Goal: Task Accomplishment & Management: Manage account settings

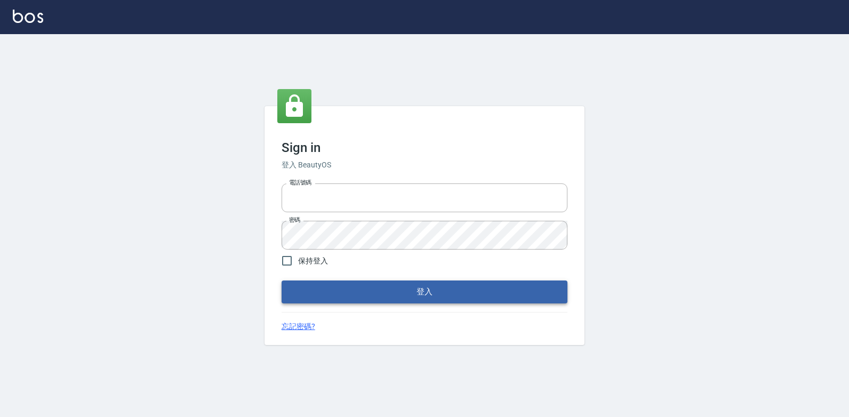
type input "047265856"
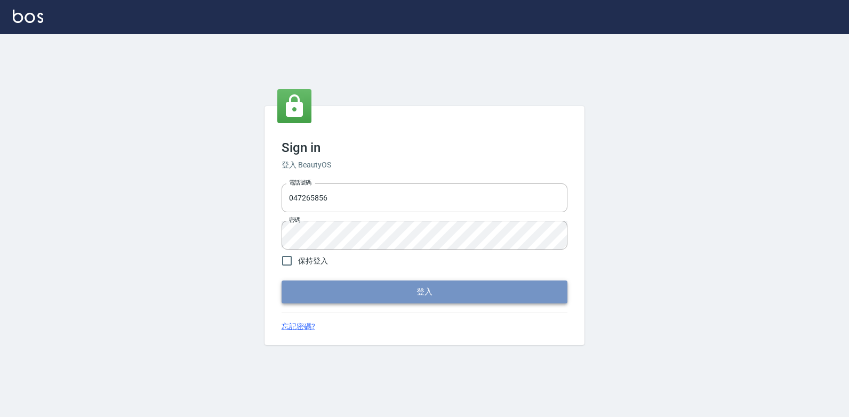
click at [379, 291] on button "登入" at bounding box center [425, 292] width 286 height 22
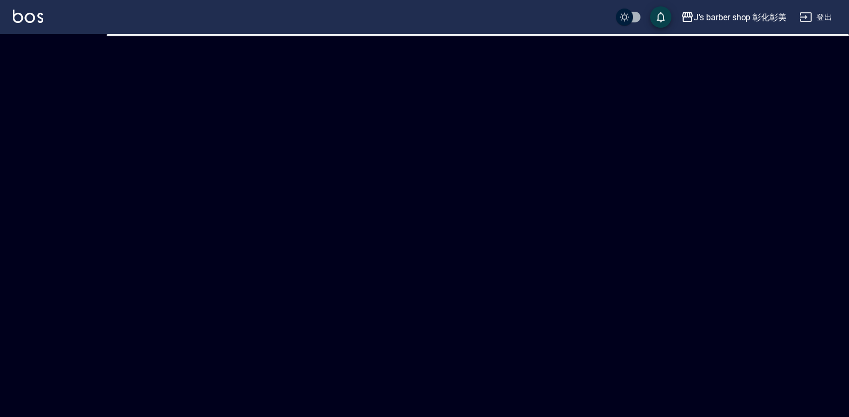
checkbox input "true"
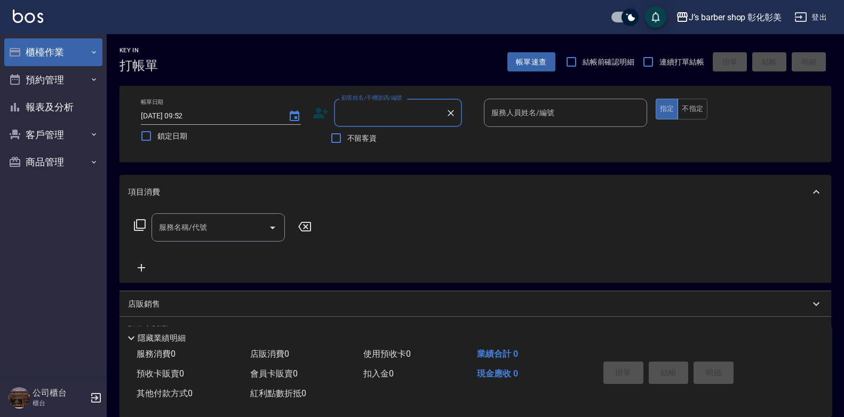
click at [57, 45] on button "櫃檯作業" at bounding box center [53, 52] width 98 height 28
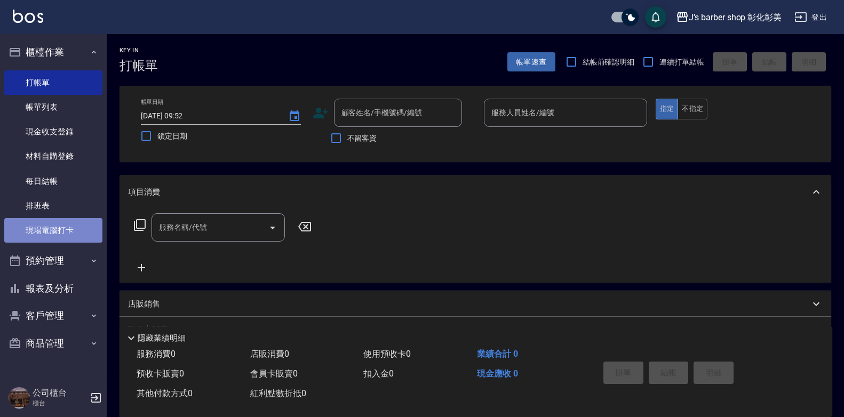
click at [76, 230] on link "現場電腦打卡" at bounding box center [53, 230] width 98 height 25
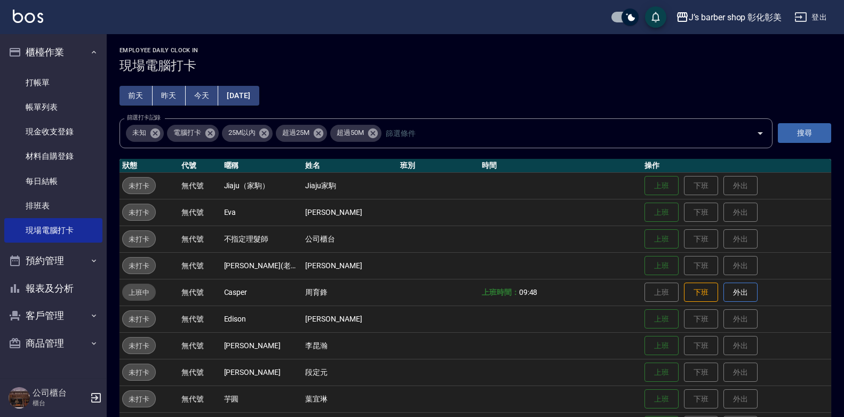
scroll to position [35, 0]
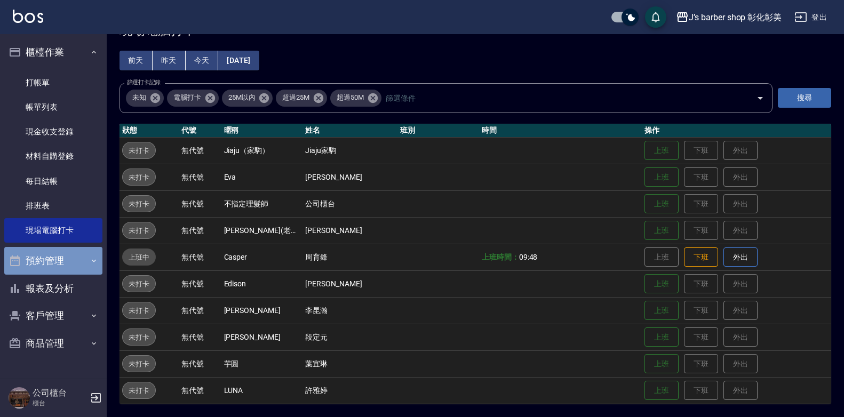
click at [83, 259] on button "預約管理" at bounding box center [53, 261] width 98 height 28
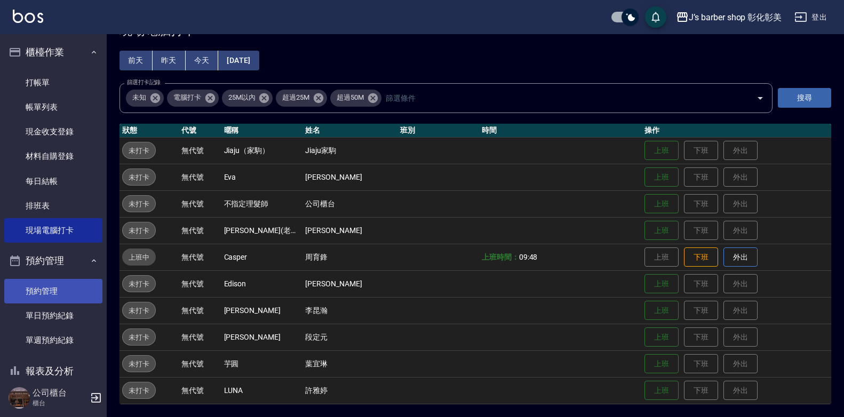
click at [68, 289] on link "預約管理" at bounding box center [53, 291] width 98 height 25
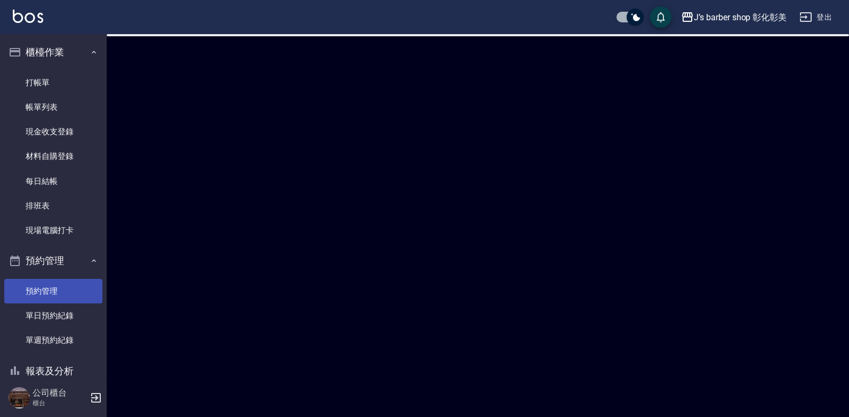
click at [68, 289] on link "預約管理" at bounding box center [53, 291] width 98 height 25
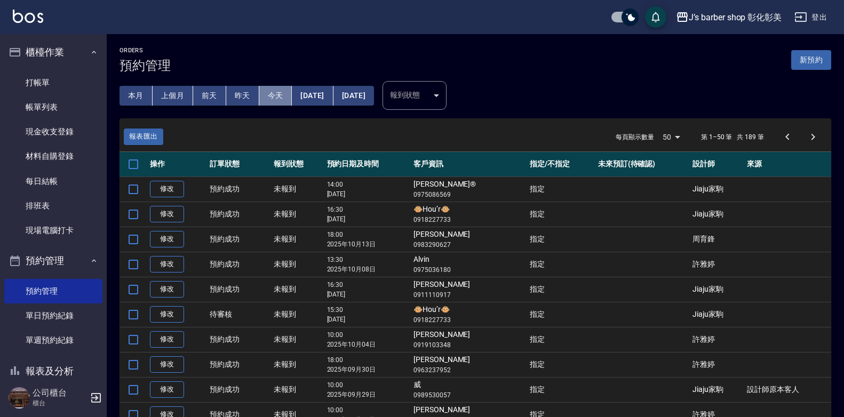
click at [274, 99] on button "今天" at bounding box center [275, 96] width 33 height 20
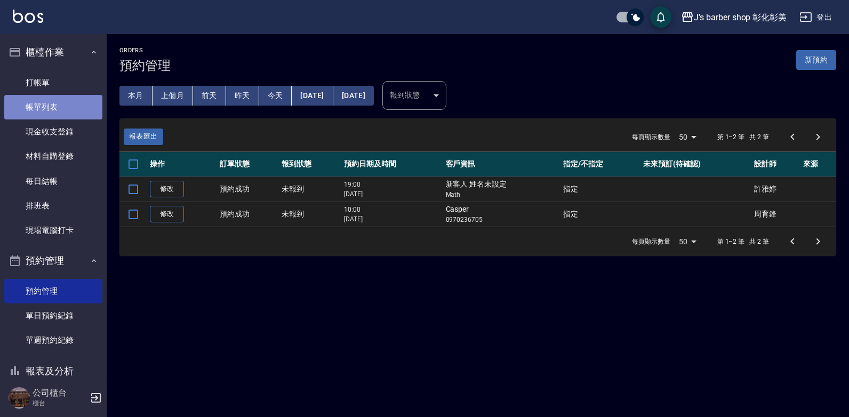
click at [75, 108] on link "帳單列表" at bounding box center [53, 107] width 98 height 25
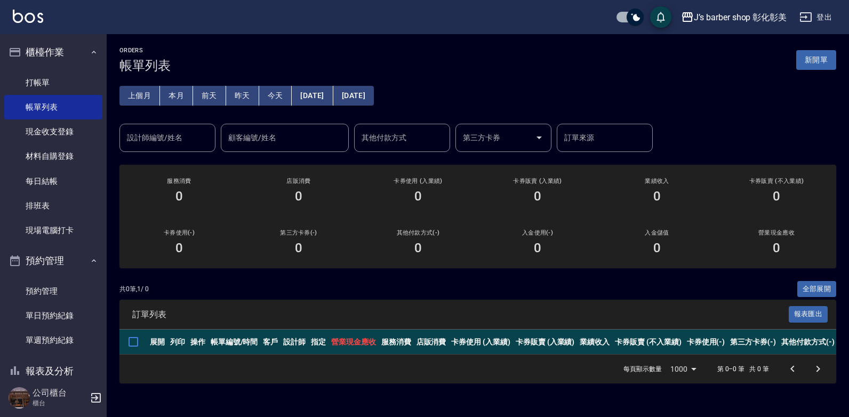
drag, startPoint x: 723, startPoint y: 96, endPoint x: 717, endPoint y: 61, distance: 35.6
click at [715, 90] on div "上個月 本月 [DATE] [DATE] [DATE] [DATE] [DATE] 設計師編號/姓名 設計師編號/姓名 顧客編號/姓名 顧客編號/姓名 其他付…" at bounding box center [477, 112] width 717 height 79
